Goal: Transaction & Acquisition: Purchase product/service

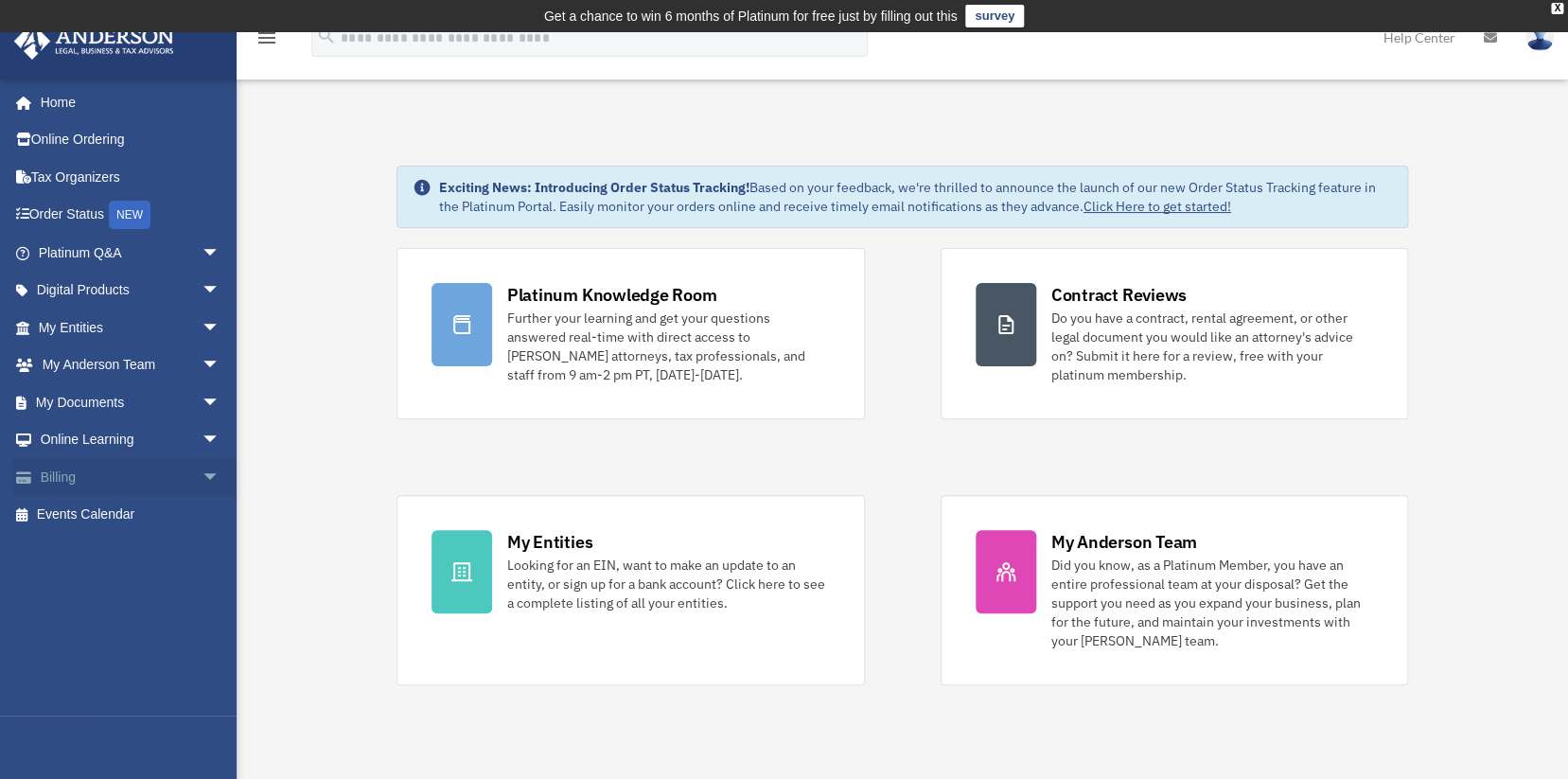
click at [138, 477] on link "Billing arrow_drop_down" at bounding box center [131, 477] width 236 height 38
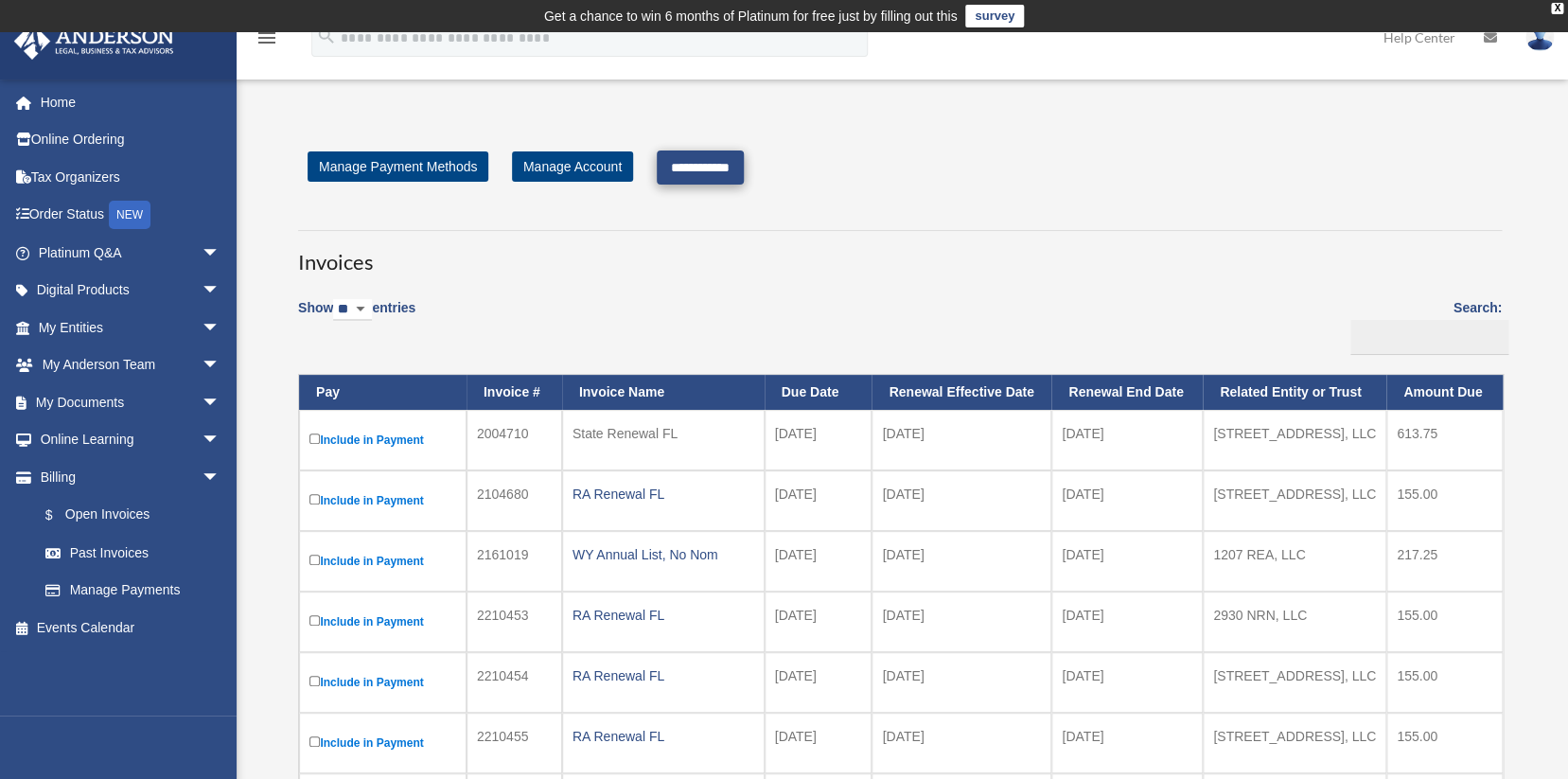
click at [721, 152] on input "**********" at bounding box center [700, 167] width 87 height 34
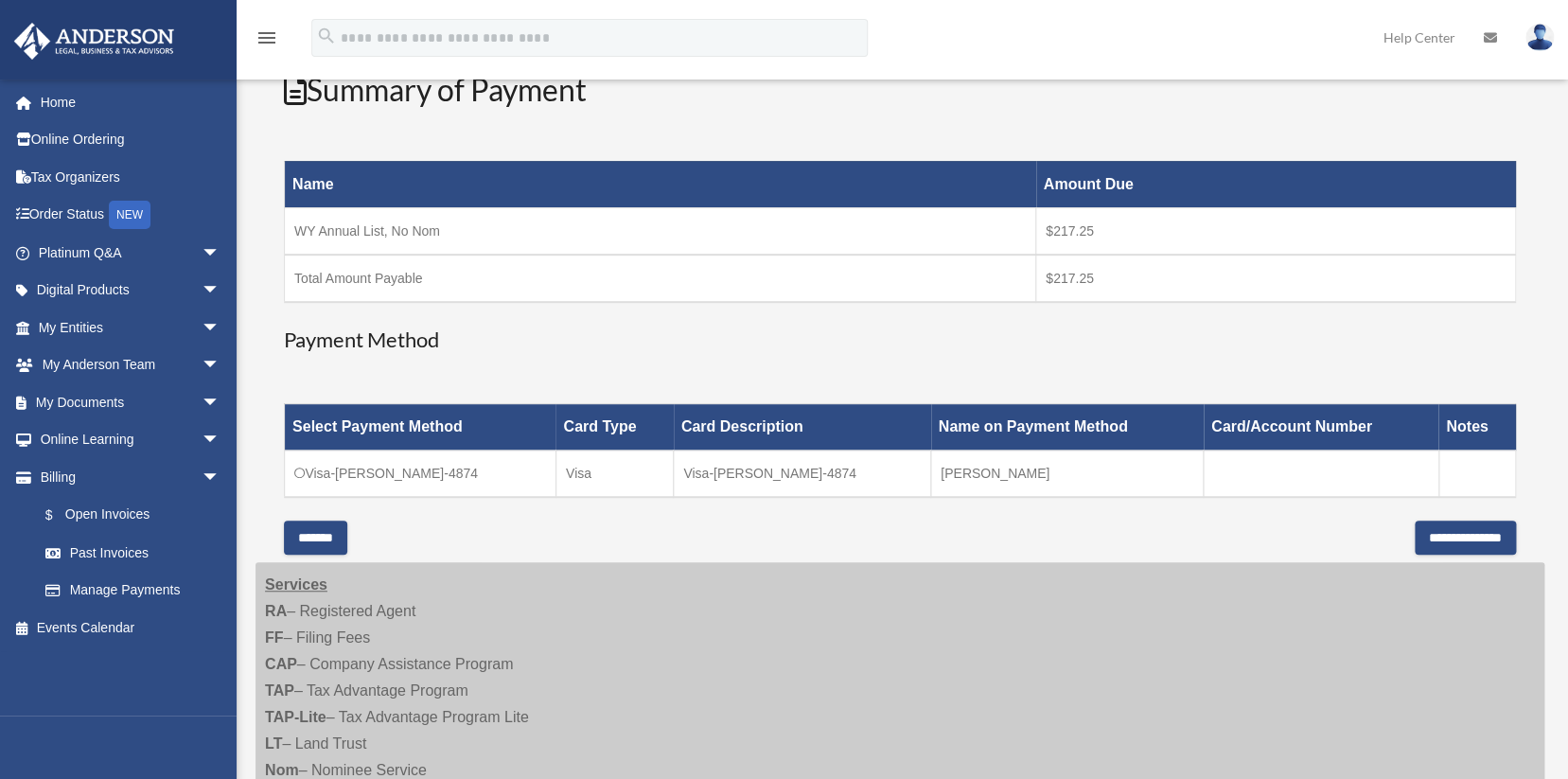
scroll to position [364, 0]
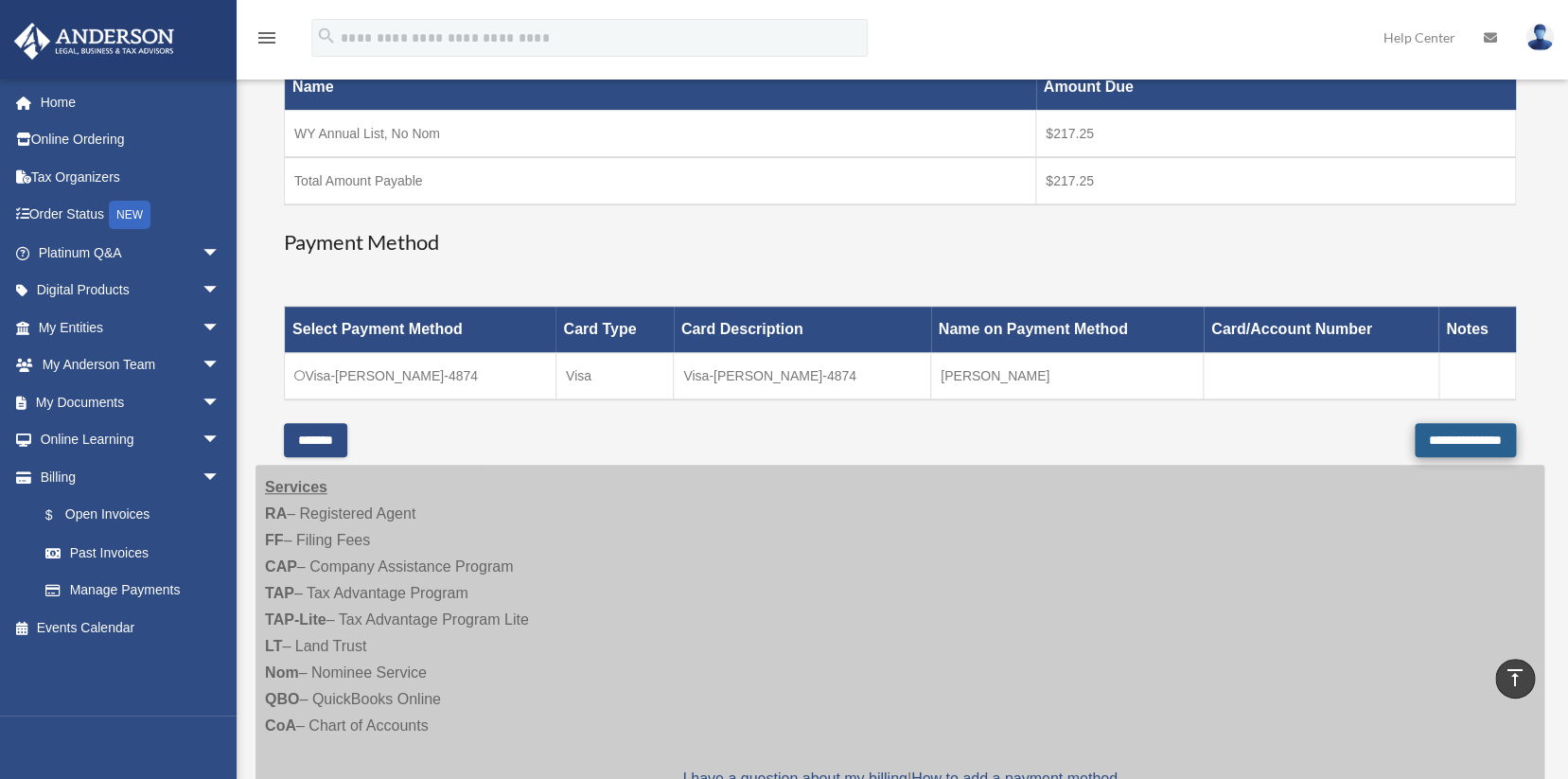
click at [1415, 437] on input "**********" at bounding box center [1465, 439] width 101 height 34
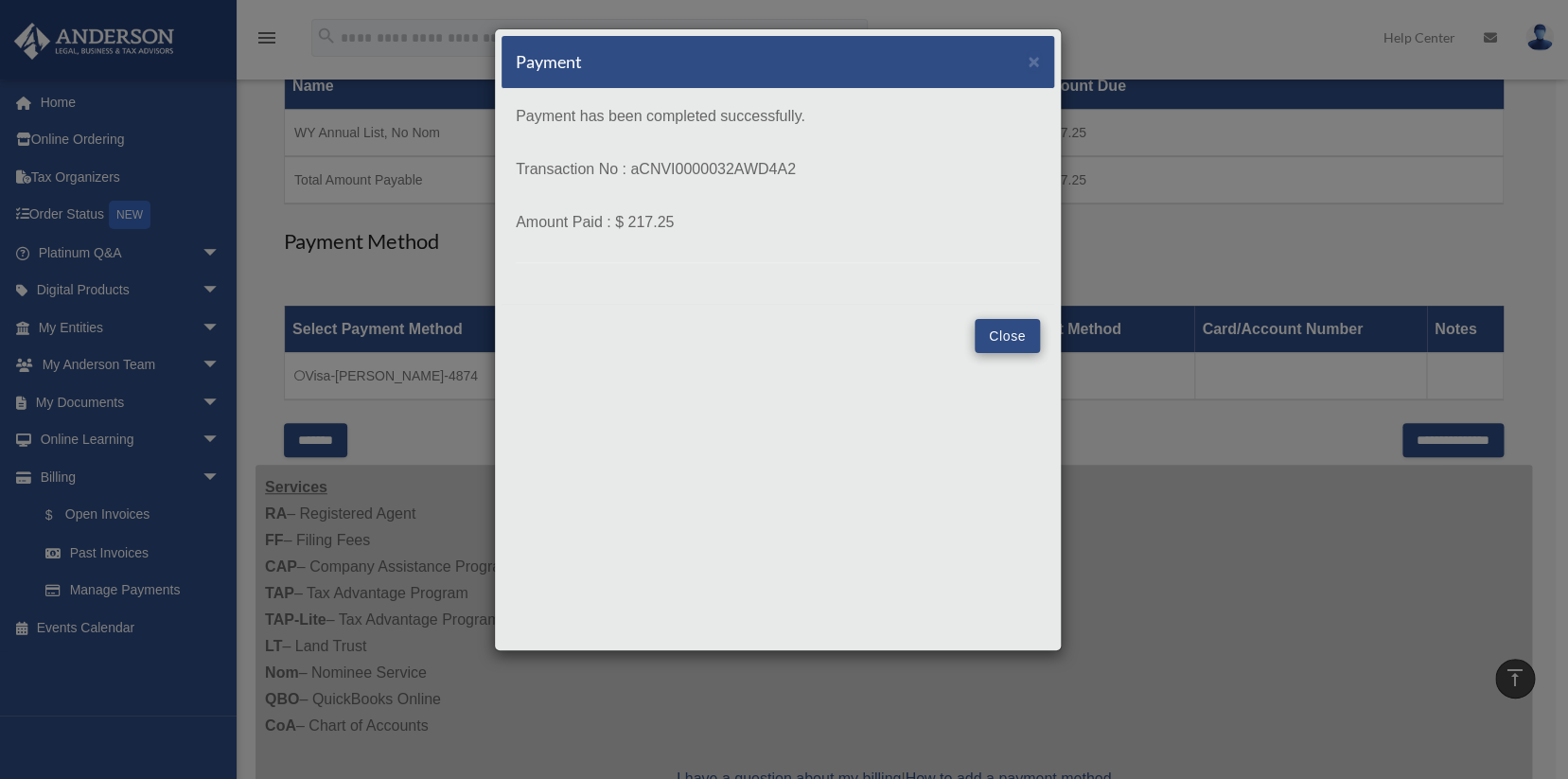
click at [1016, 340] on button "Close" at bounding box center [1007, 336] width 66 height 34
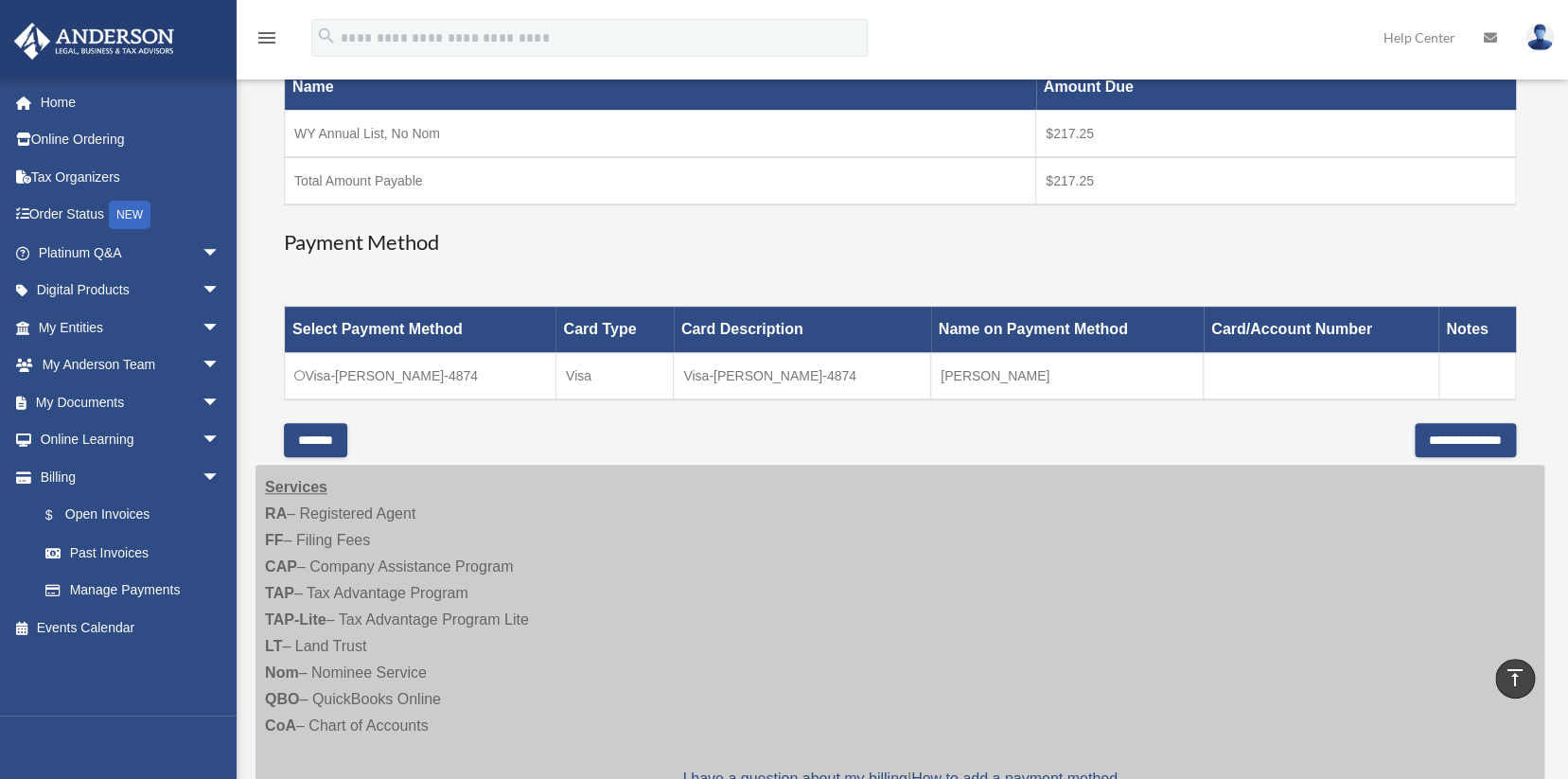
click at [1020, 328] on th "Name on Payment Method" at bounding box center [1068, 329] width 272 height 46
click at [1000, 328] on th "Name on Payment Method" at bounding box center [1068, 329] width 272 height 46
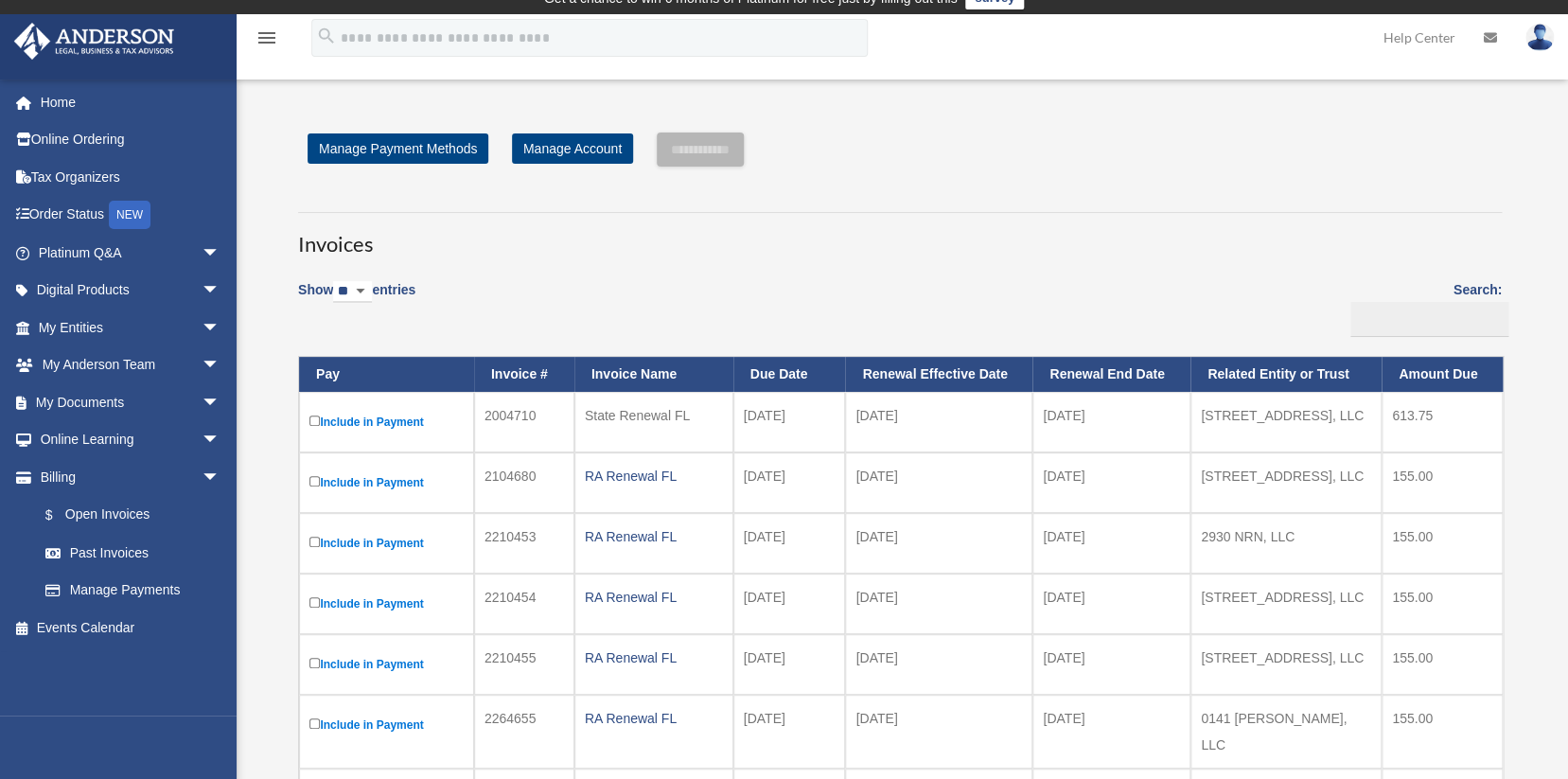
scroll to position [21, 0]
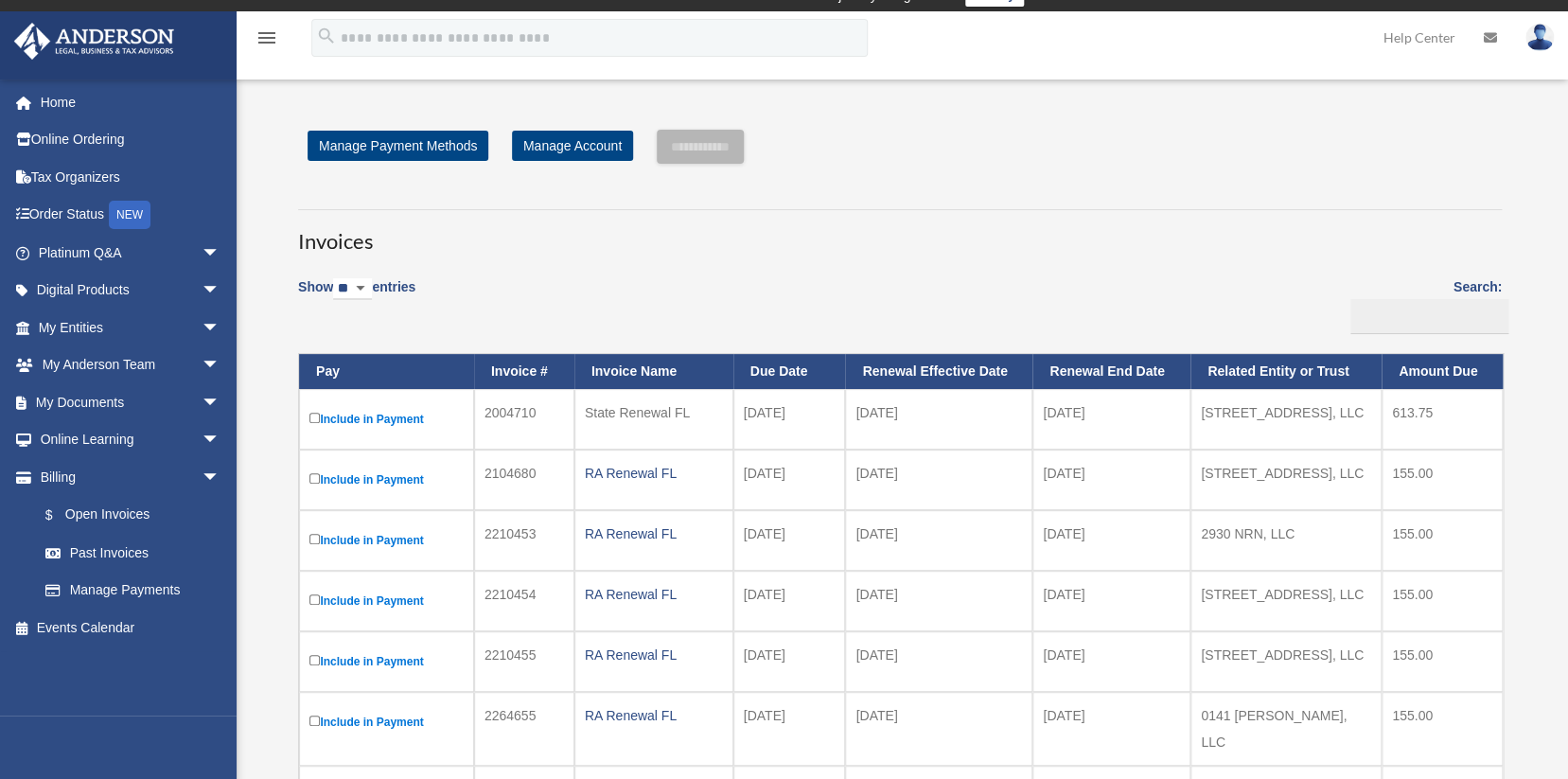
click at [1233, 416] on td "16227 SW 289th, LLC" at bounding box center [1285, 419] width 191 height 61
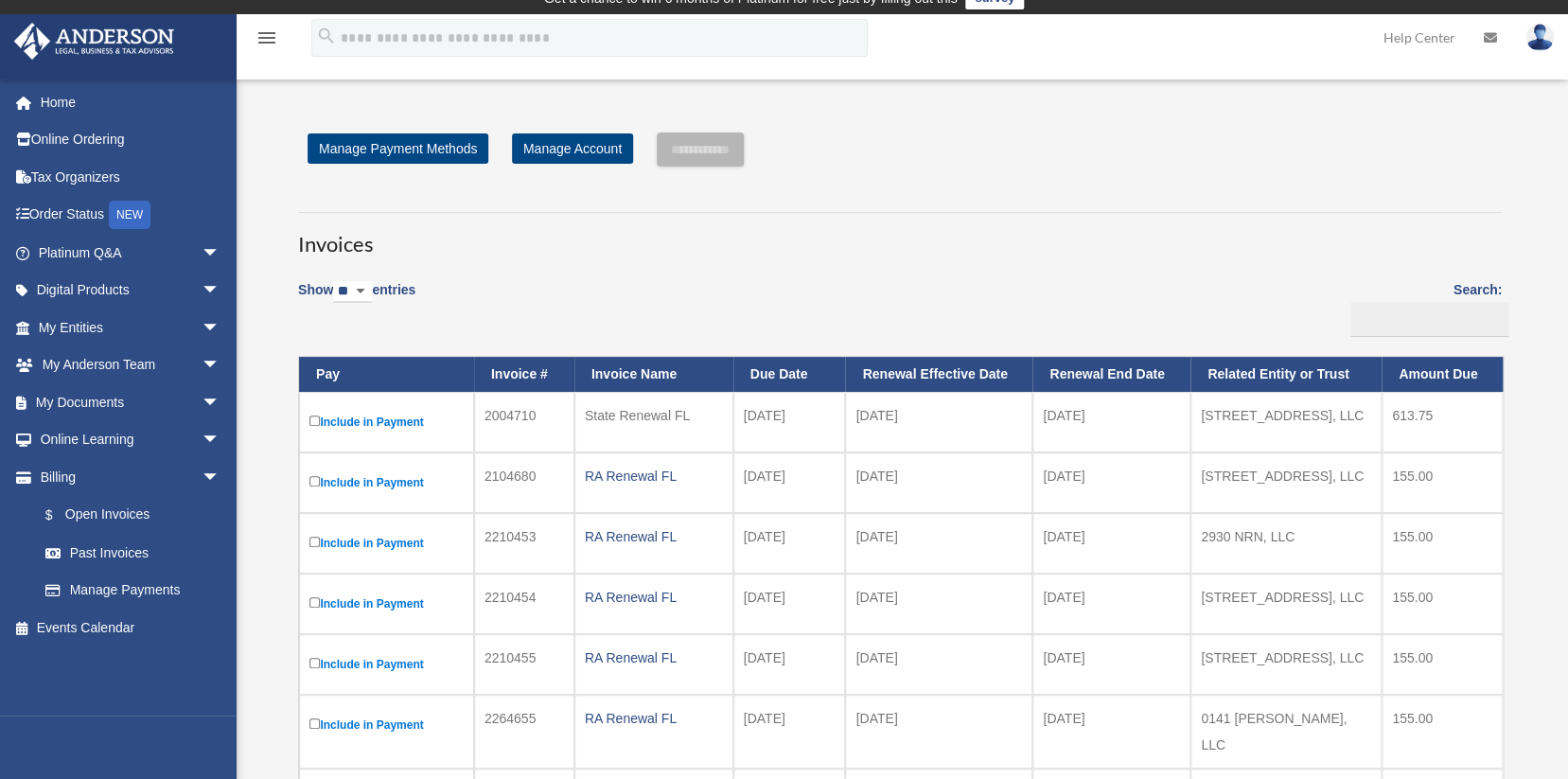
click at [1543, 36] on img at bounding box center [1540, 37] width 28 height 27
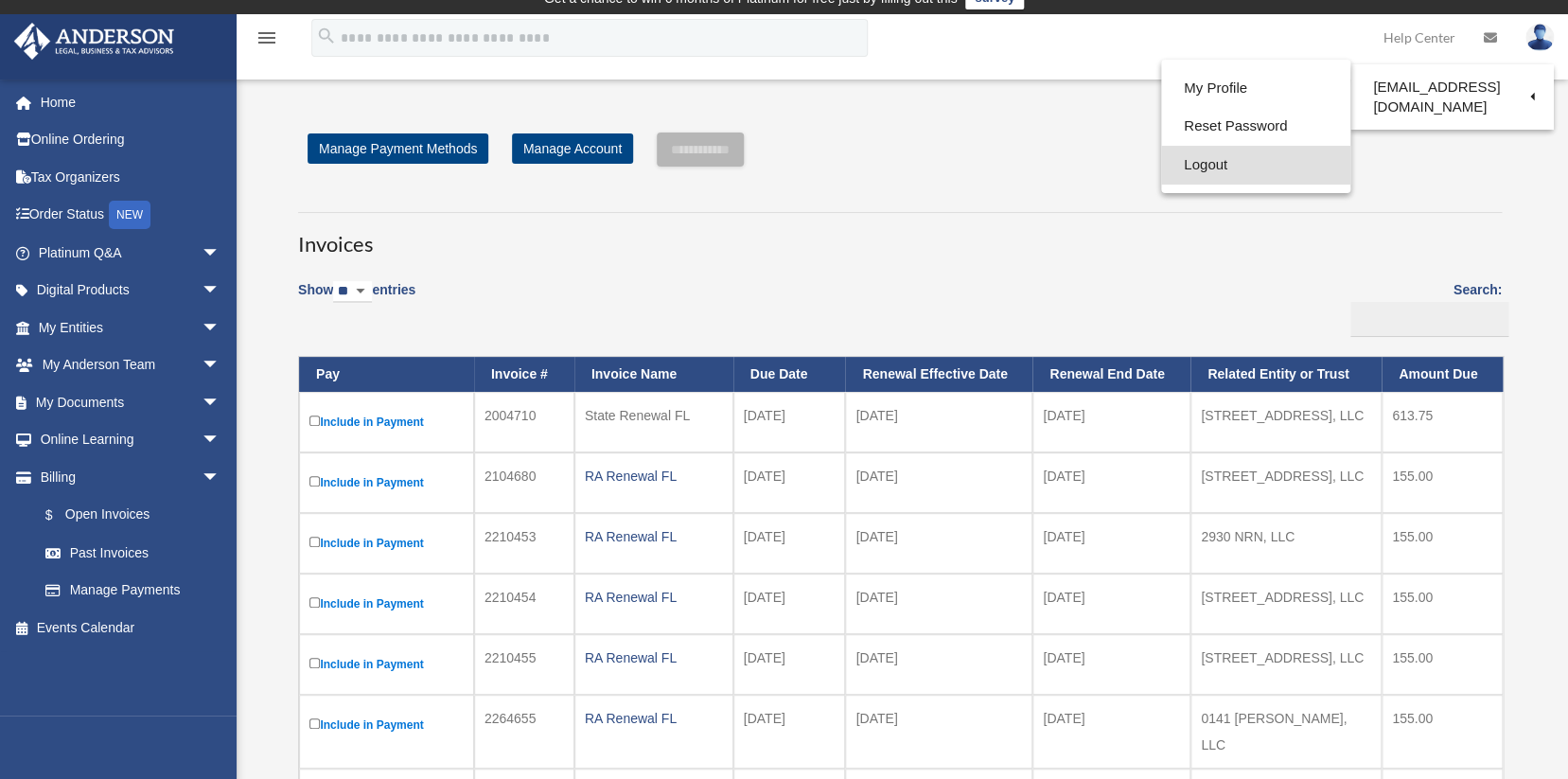
click at [1182, 167] on link "Logout" at bounding box center [1255, 165] width 189 height 39
